Goal: Information Seeking & Learning: Learn about a topic

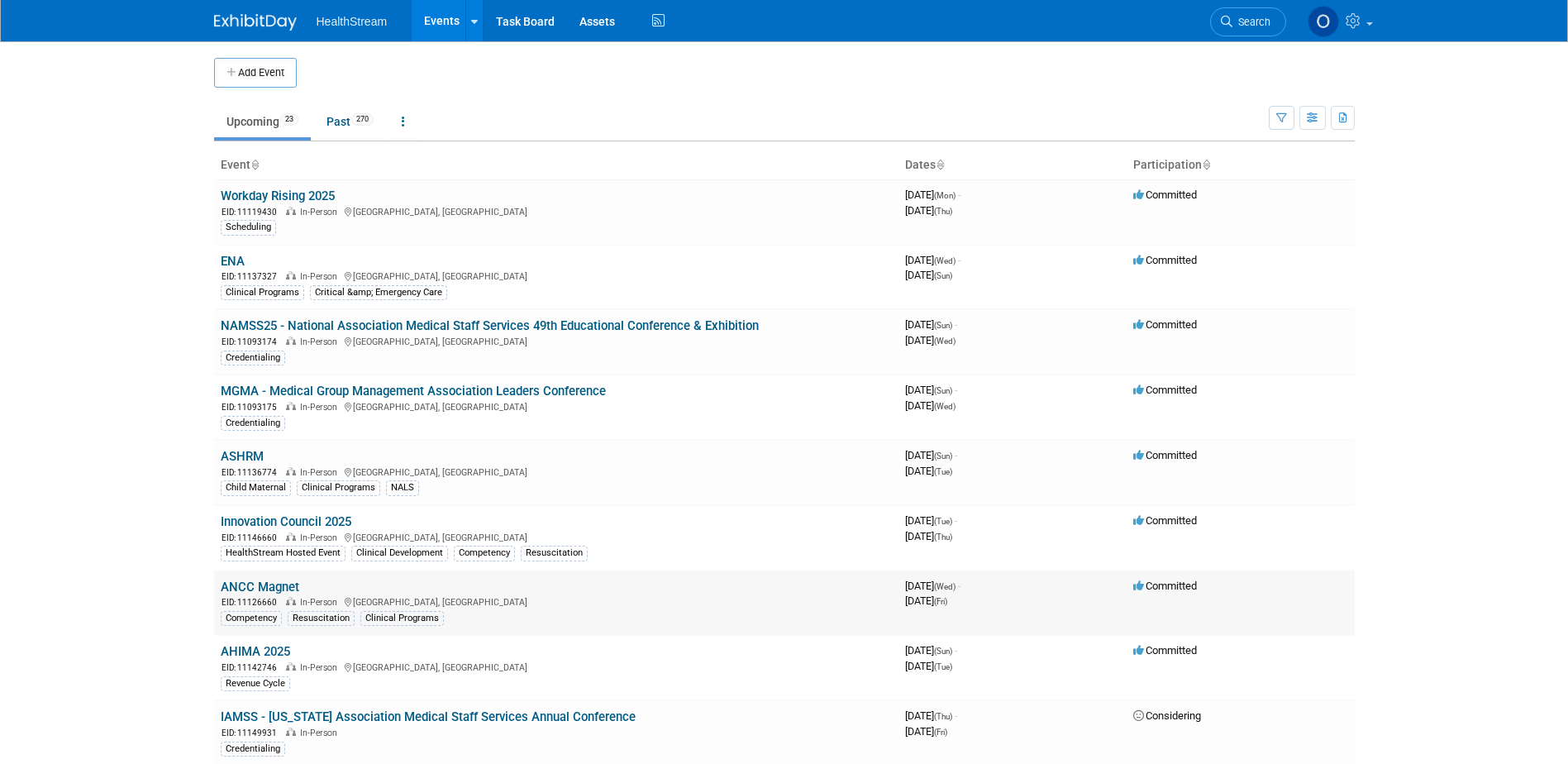
click at [265, 584] on link "ANCC Magnet" at bounding box center [260, 587] width 78 height 14
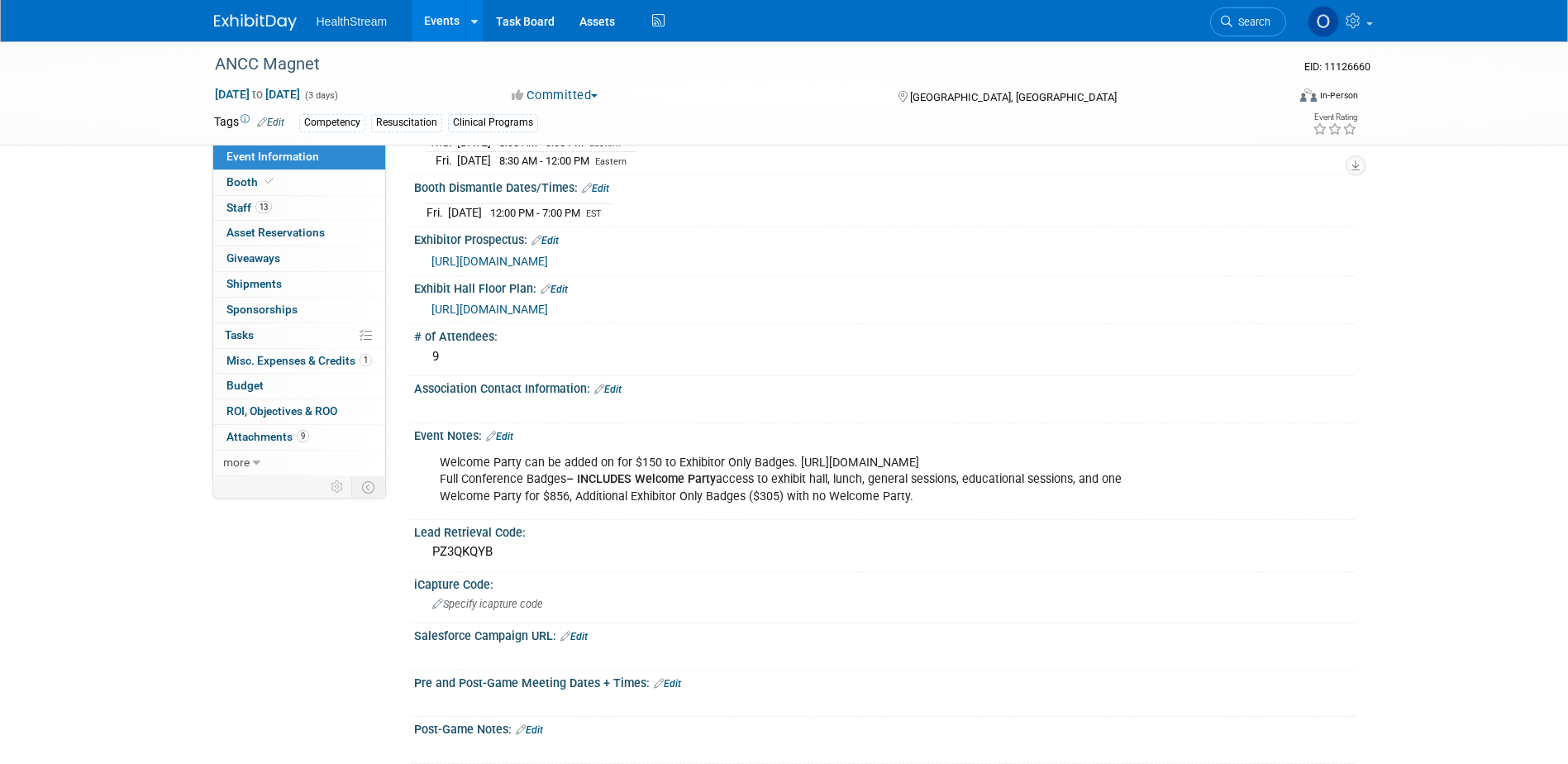
scroll to position [339, 0]
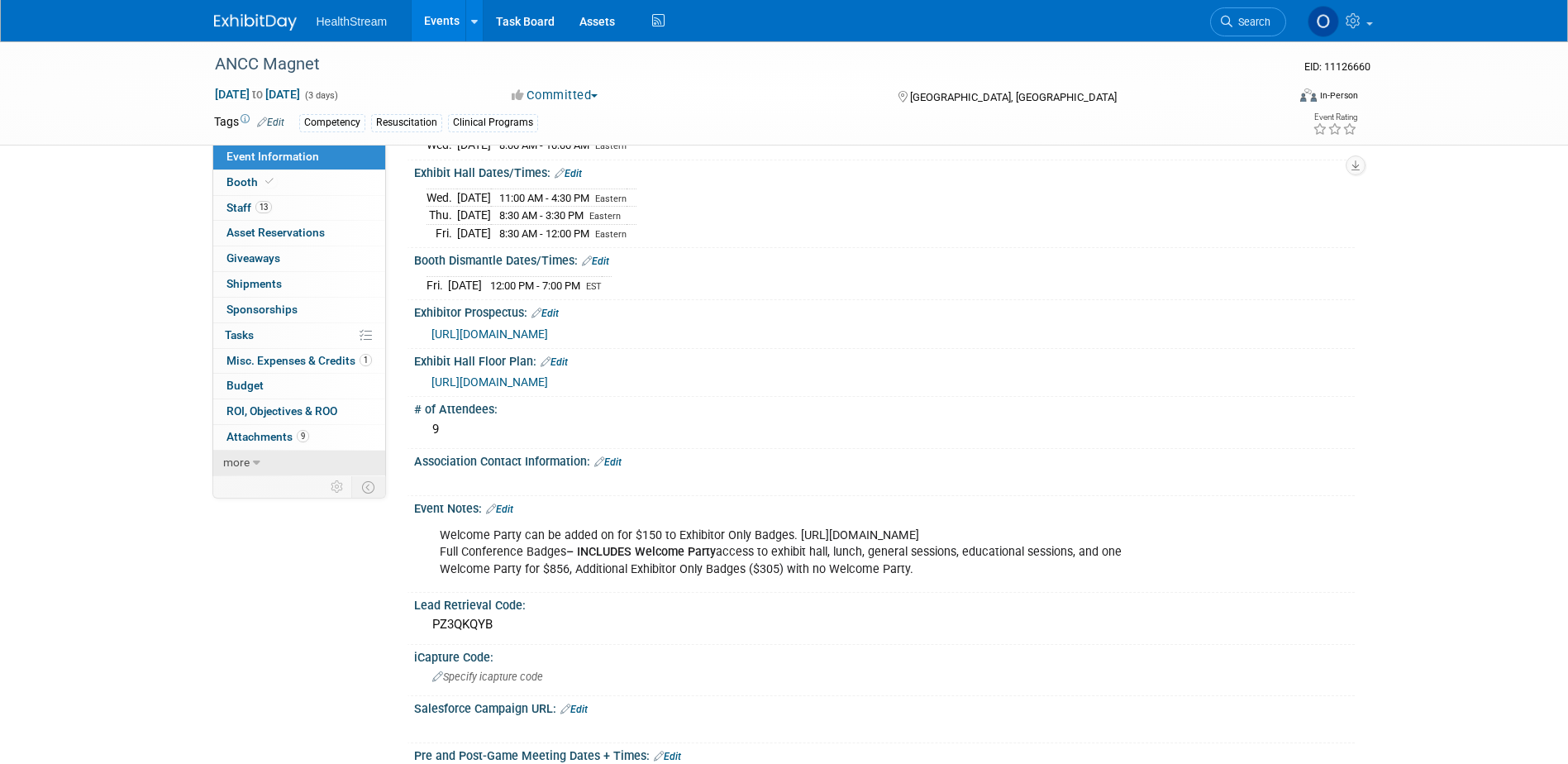
click at [244, 454] on link "more" at bounding box center [299, 463] width 172 height 25
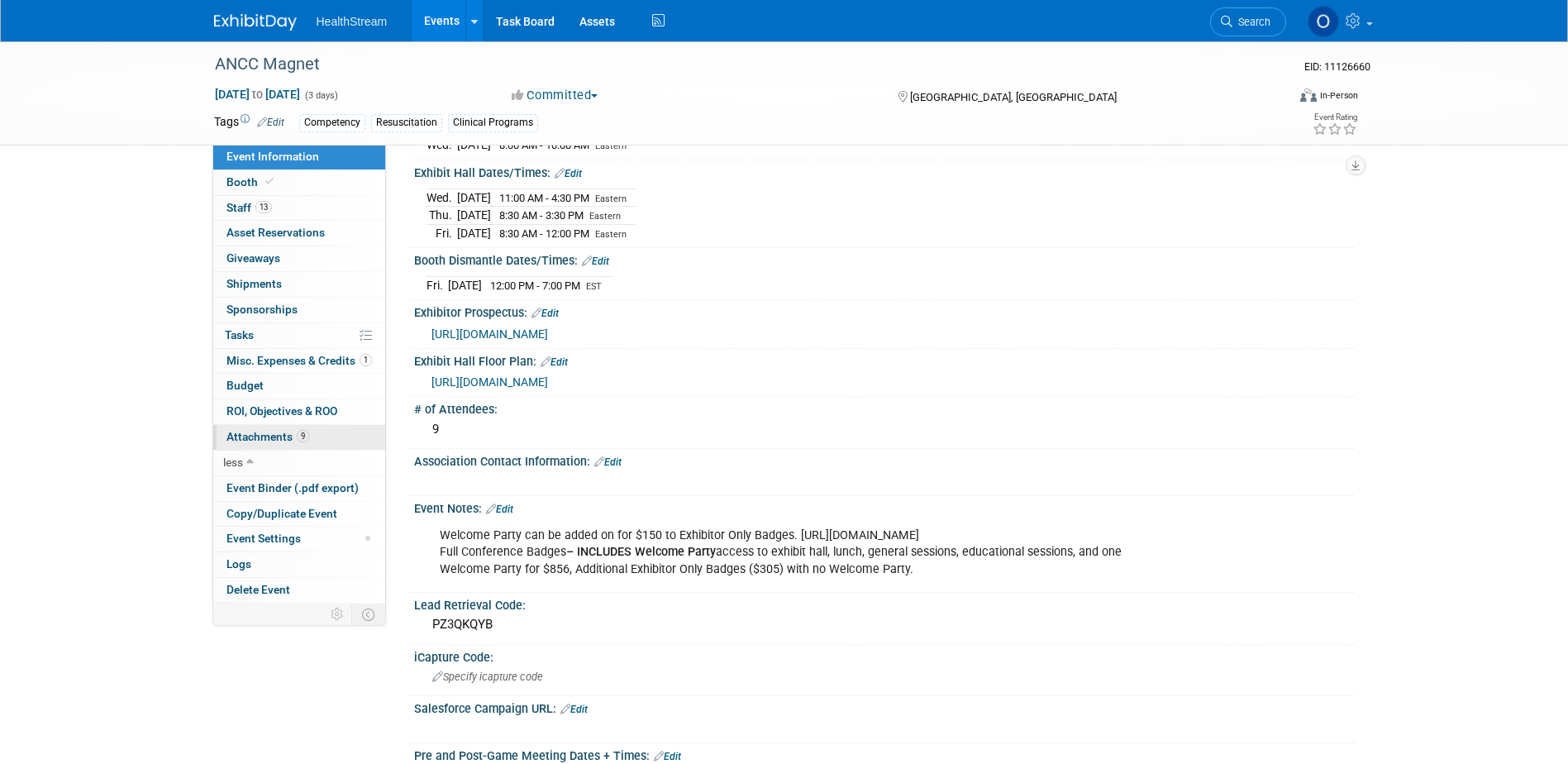
click at [261, 438] on span "Attachments 9" at bounding box center [268, 437] width 83 height 14
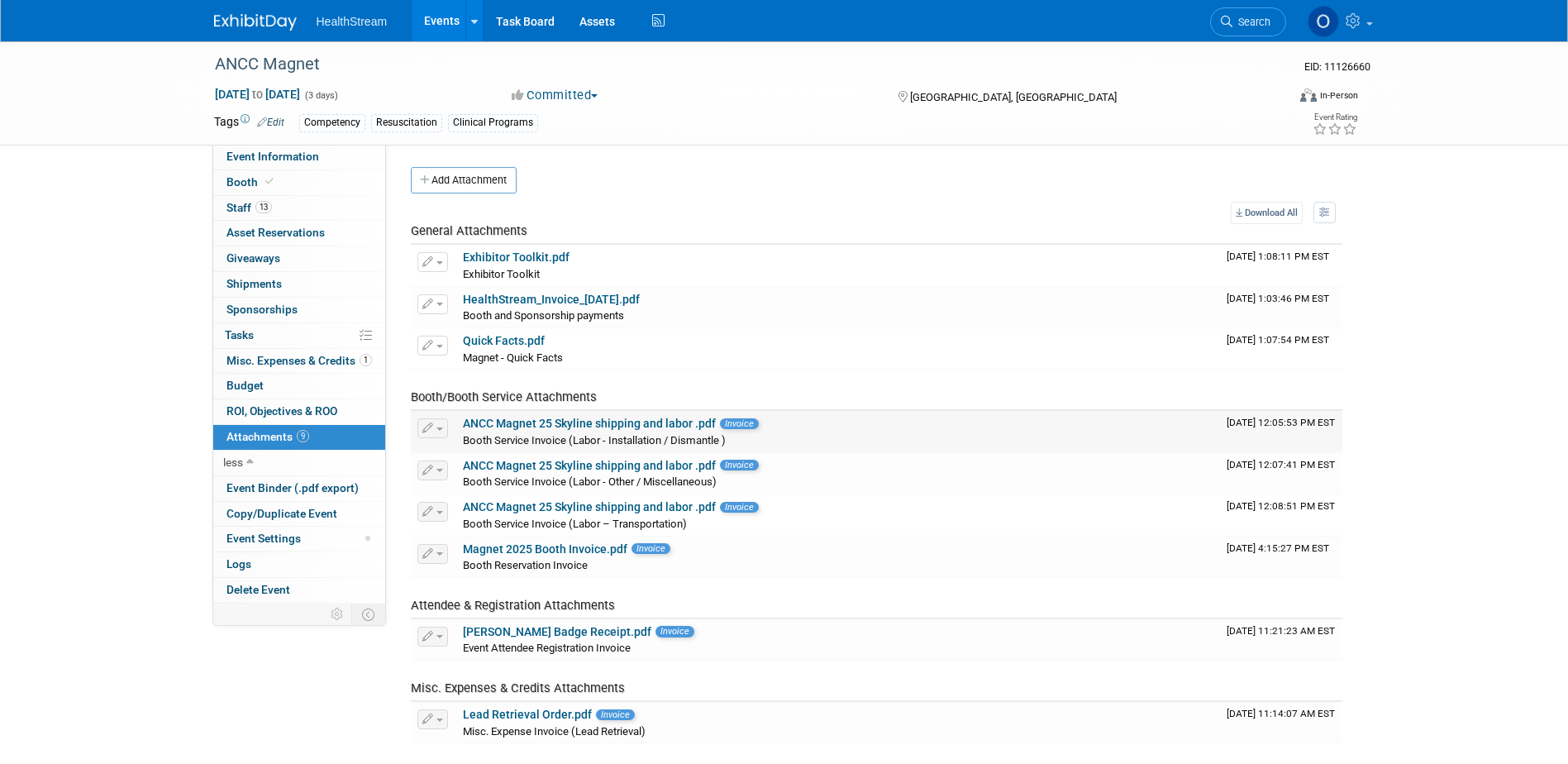
click at [653, 422] on link "ANCC Magnet 25 Skyline shipping and labor .pdf" at bounding box center [589, 424] width 253 height 14
click at [673, 463] on link "ANCC Magnet 25 Skyline shipping and labor .pdf" at bounding box center [589, 466] width 253 height 14
click at [634, 503] on link "ANCC Magnet 25 Skyline shipping and labor .pdf" at bounding box center [589, 507] width 253 height 14
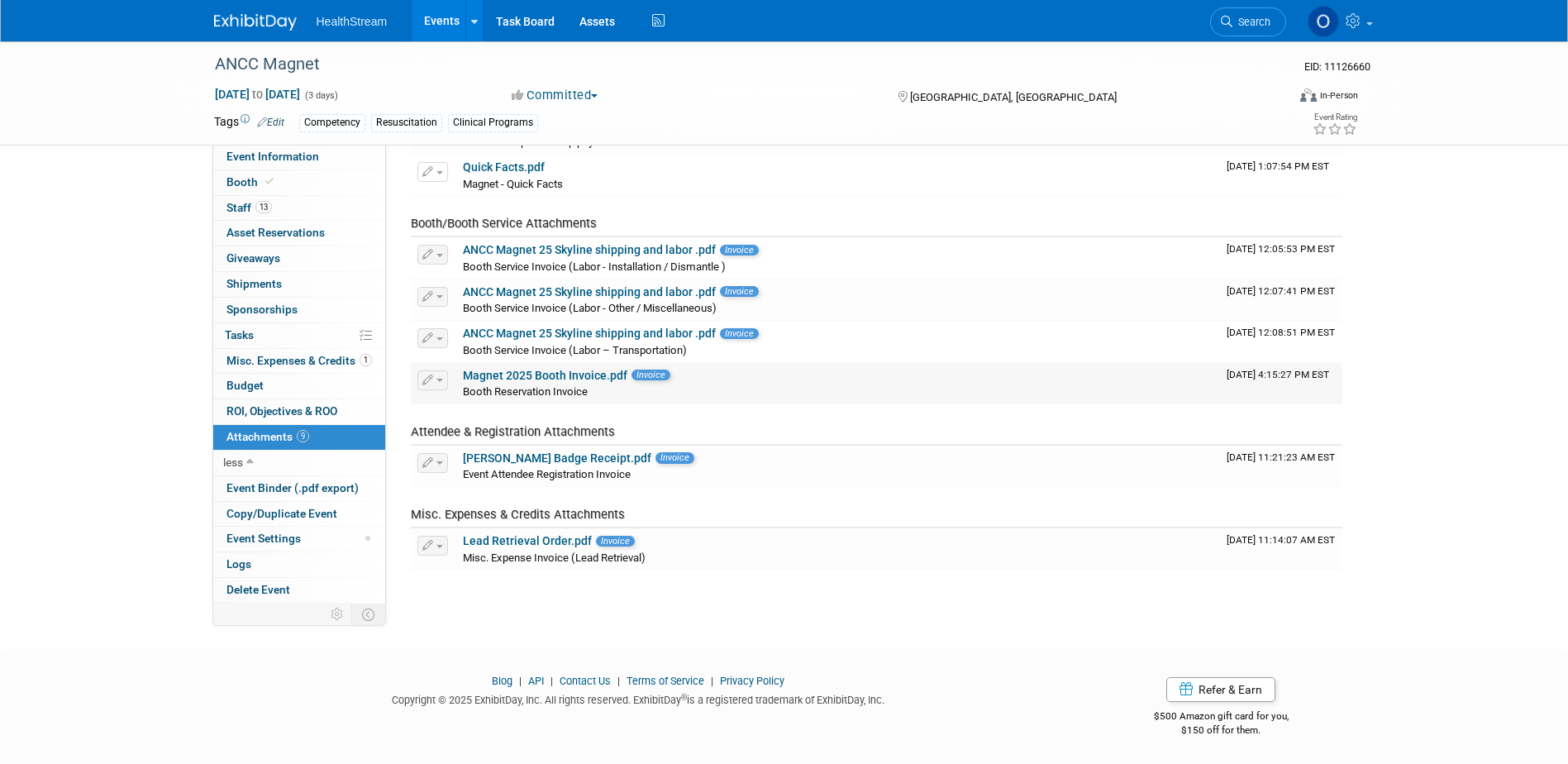
scroll to position [175, 0]
click at [566, 537] on link "Lead Retrieval Order.pdf" at bounding box center [527, 541] width 129 height 14
click at [246, 460] on icon at bounding box center [250, 463] width 8 height 12
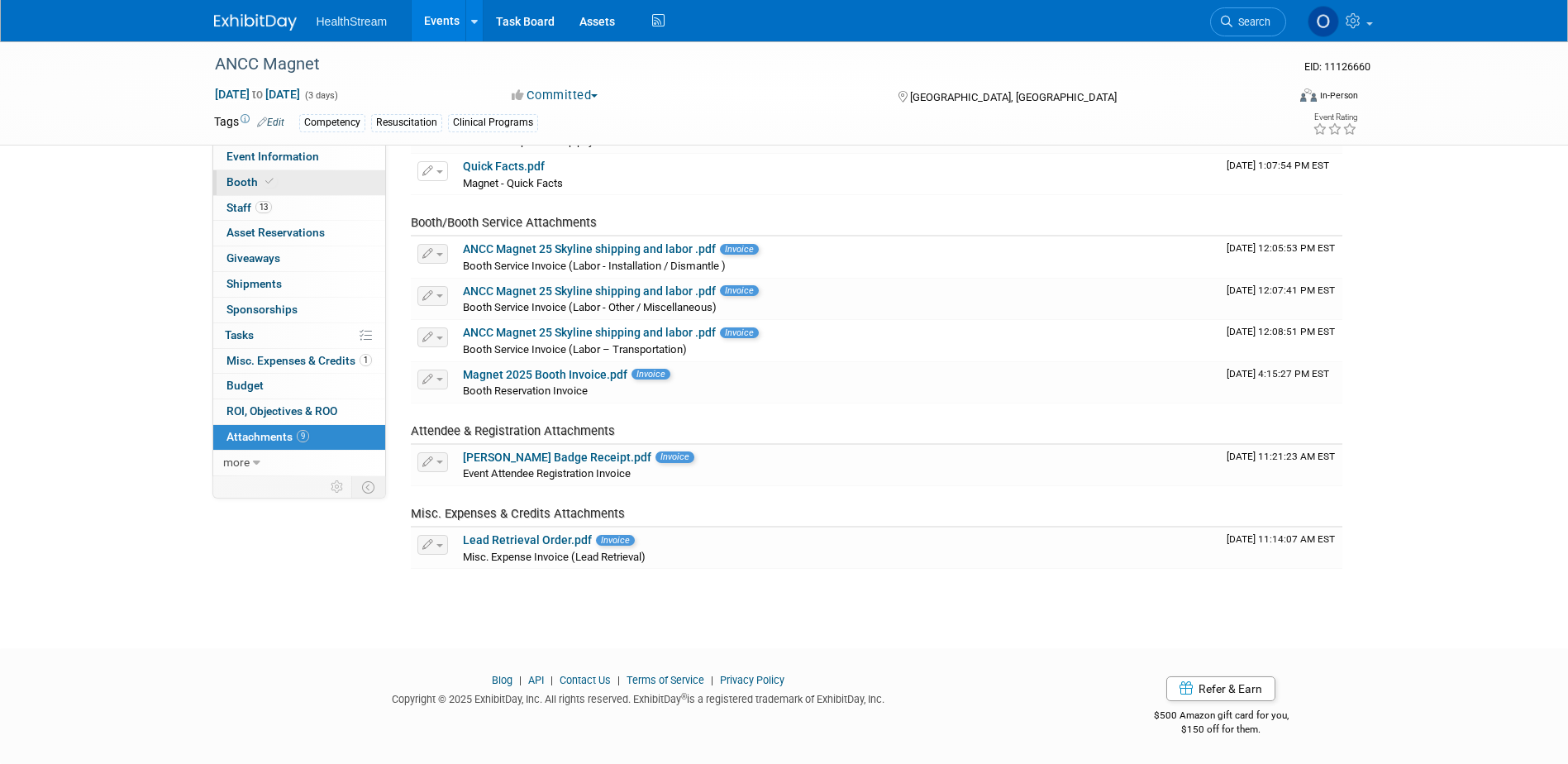
click at [322, 171] on link "Booth" at bounding box center [299, 182] width 172 height 25
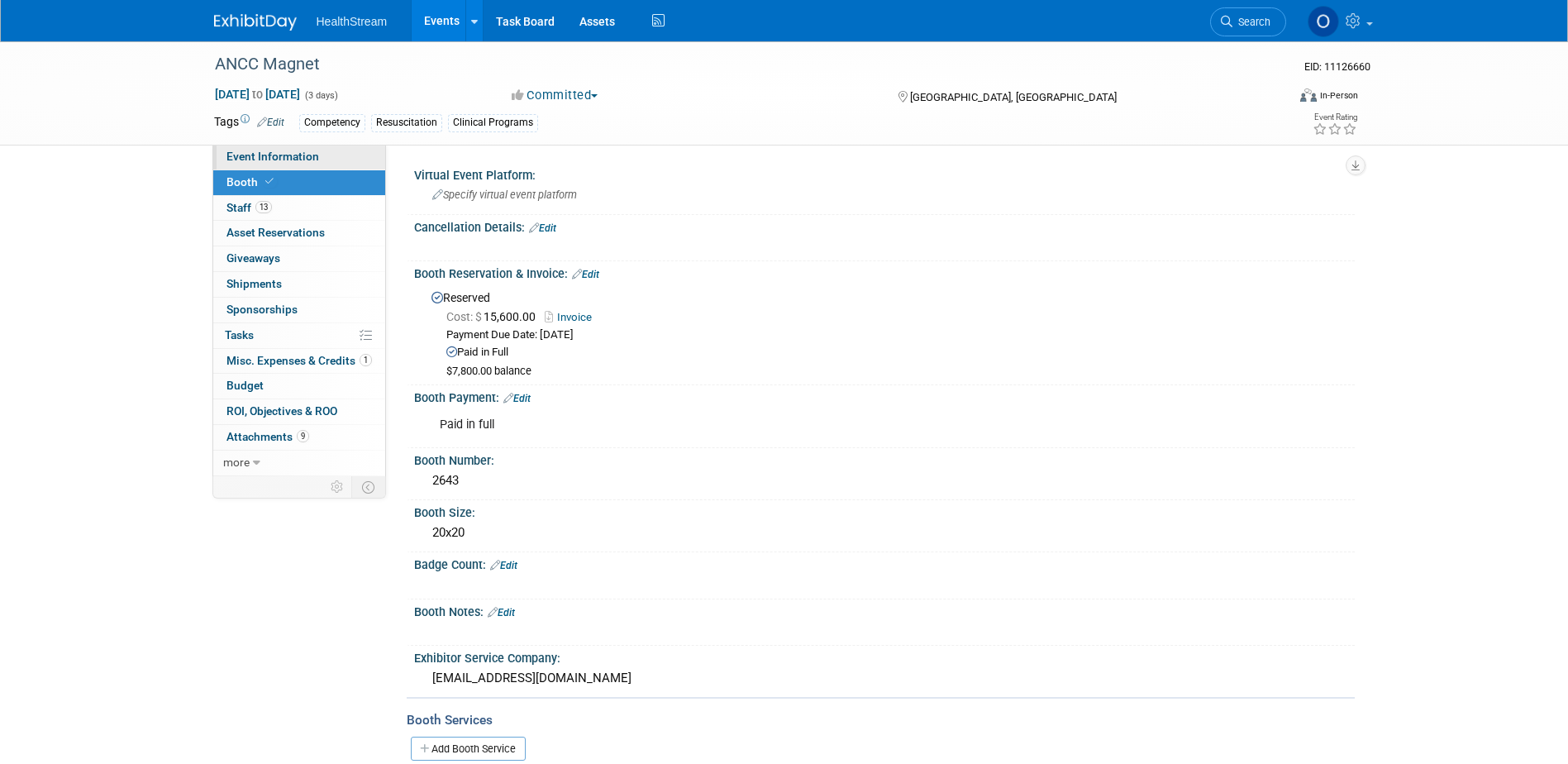
click at [324, 156] on link "Event Information" at bounding box center [299, 157] width 172 height 25
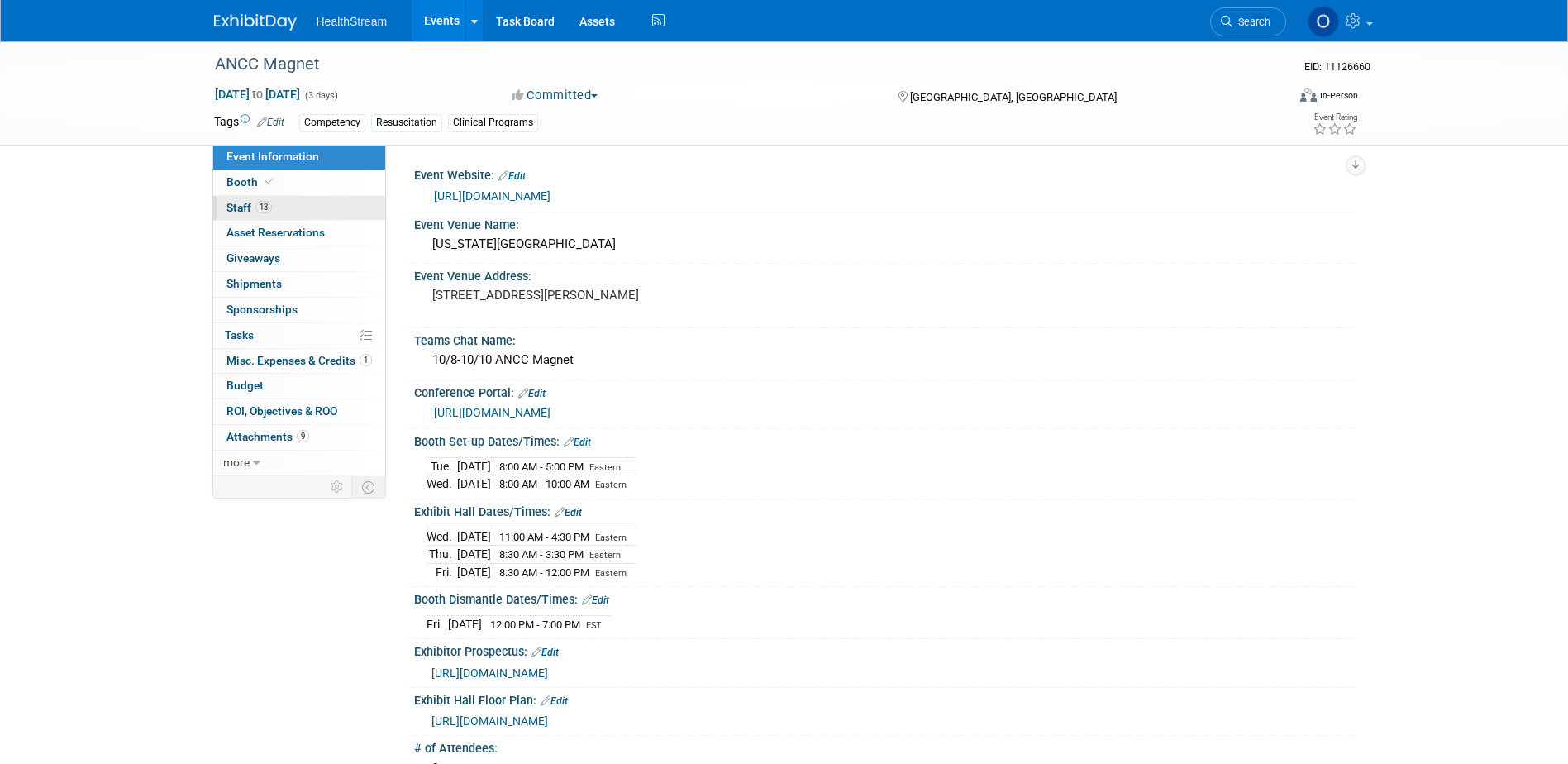
click at [308, 211] on link "13 Staff 13" at bounding box center [299, 208] width 172 height 25
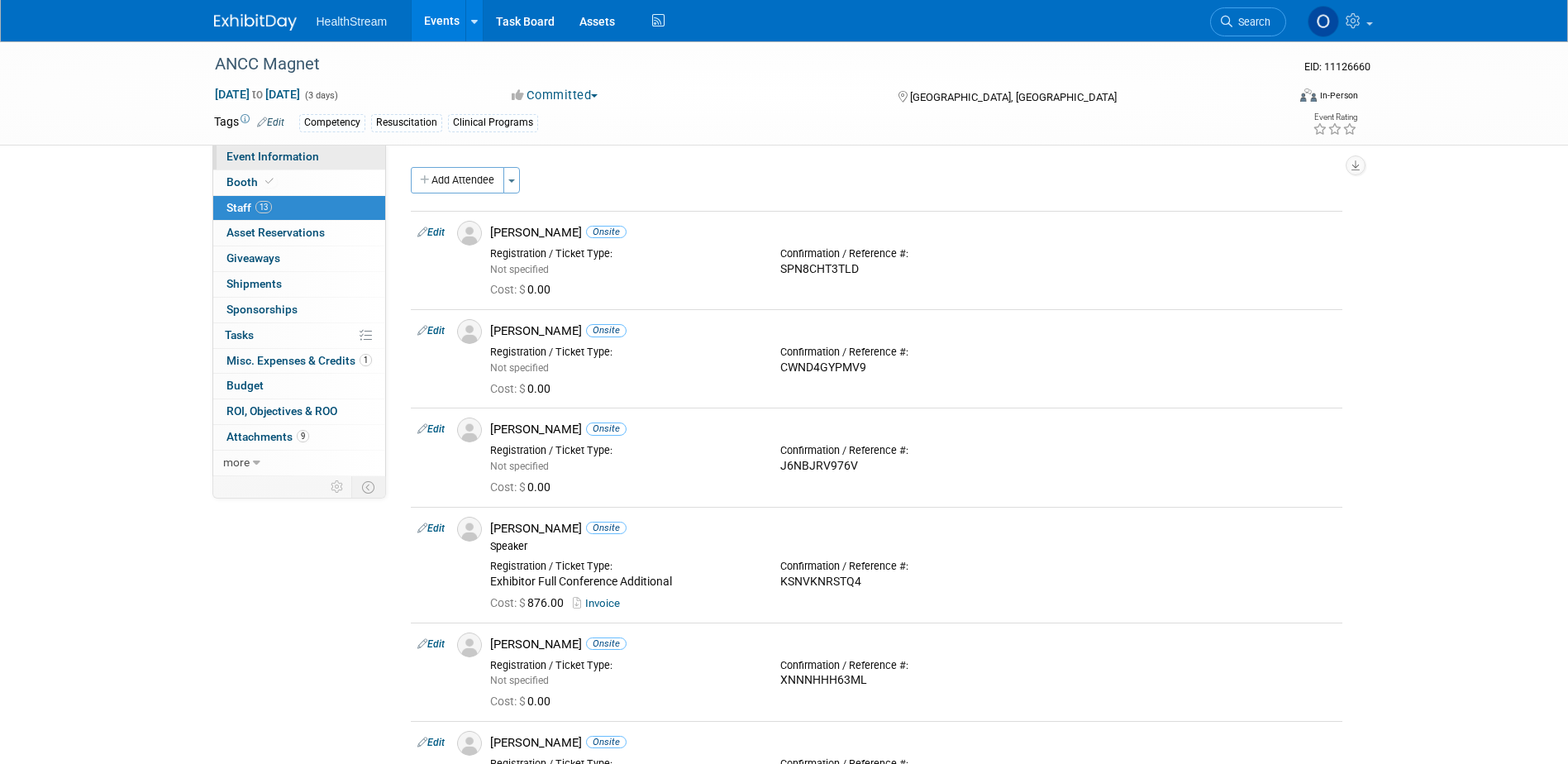
click at [307, 156] on span "Event Information" at bounding box center [273, 157] width 93 height 14
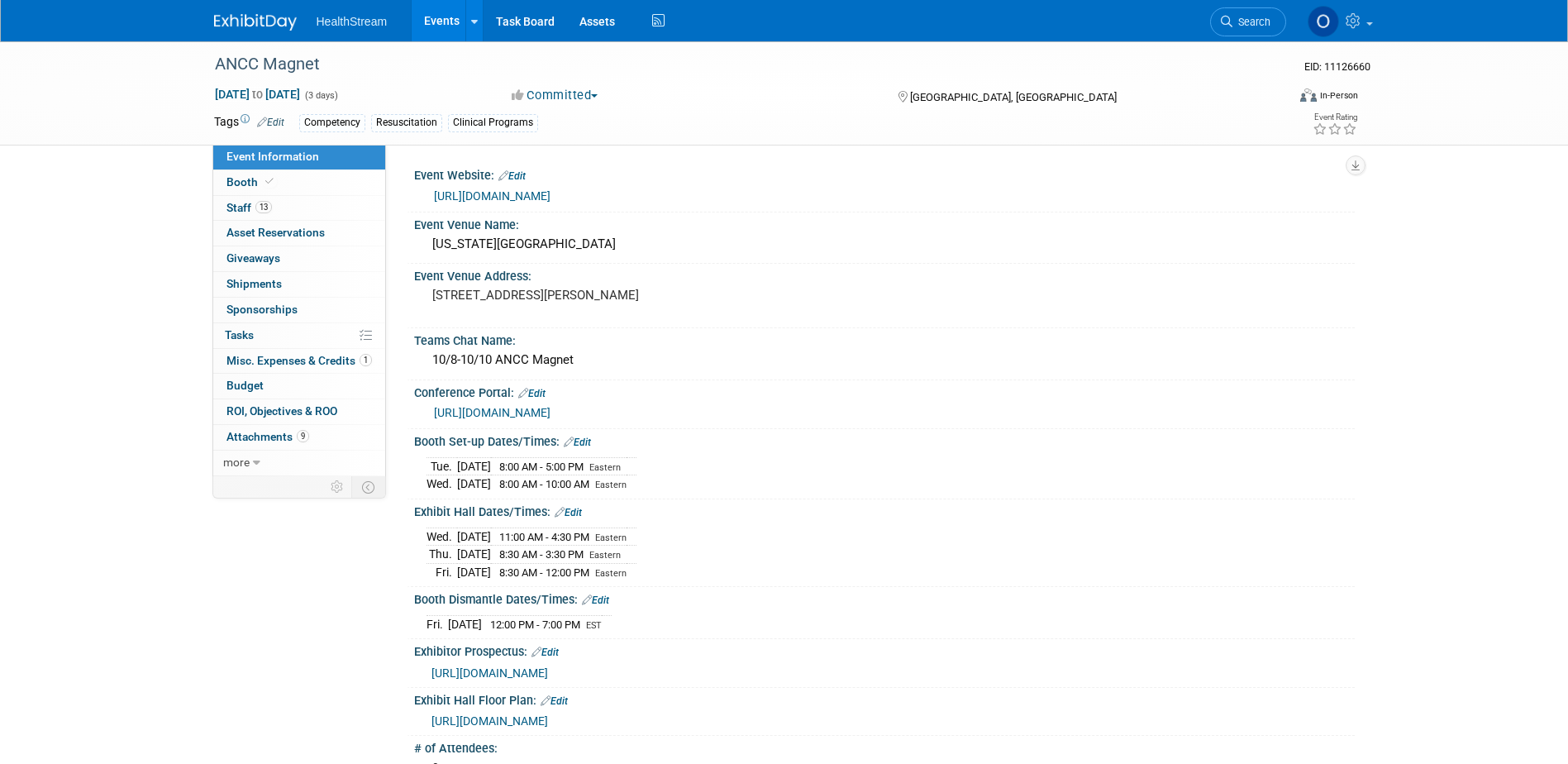
drag, startPoint x: 602, startPoint y: 467, endPoint x: 425, endPoint y: 462, distance: 177.1
click at [425, 462] on div "Tue. Oct 7, 2025 8:00 AM - 5:00 PM Eastern Wed. Oct 8, 2025 8:00 AM - 10:00 AM …" at bounding box center [885, 472] width 941 height 45
click at [334, 604] on div "Event Information Event Info Booth Booth 13 Staff 13 Staff 0 Asset Reservations…" at bounding box center [785, 609] width 1166 height 1135
drag, startPoint x: 253, startPoint y: 181, endPoint x: 268, endPoint y: 188, distance: 16.6
click at [253, 181] on span "Booth" at bounding box center [251, 182] width 50 height 14
